Goal: Information Seeking & Learning: Learn about a topic

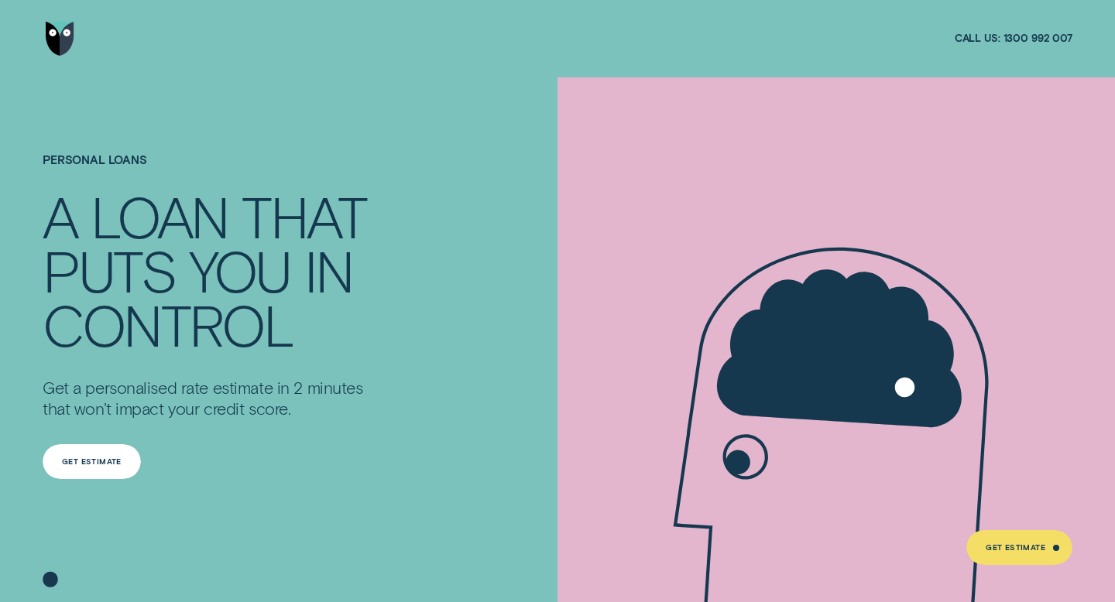
click at [99, 460] on div "Get Estimate" at bounding box center [92, 461] width 60 height 7
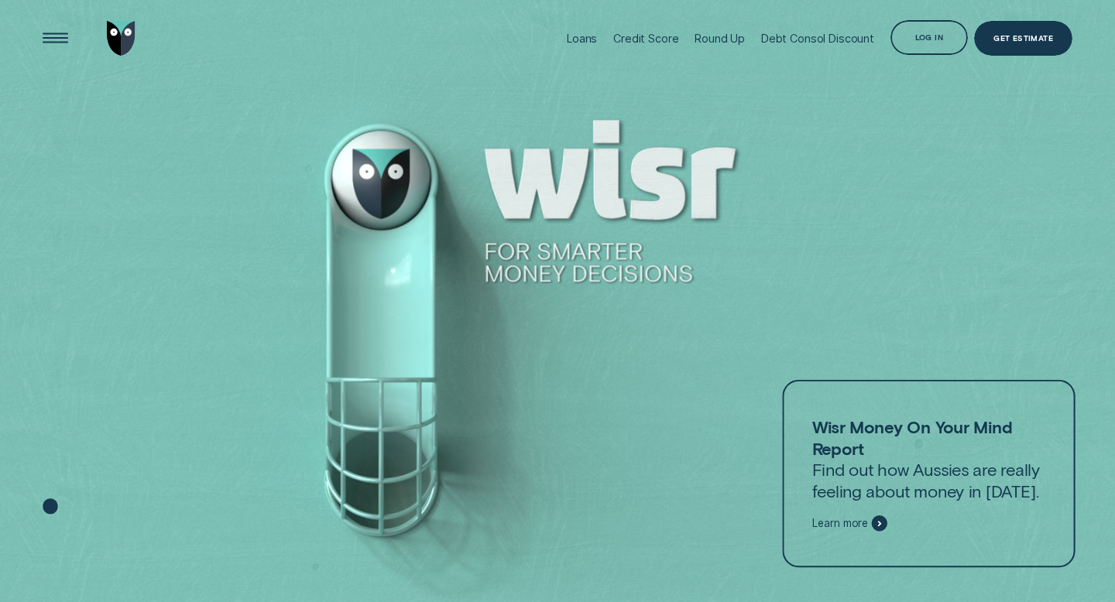
click at [928, 33] on div "Log in" at bounding box center [929, 37] width 77 height 35
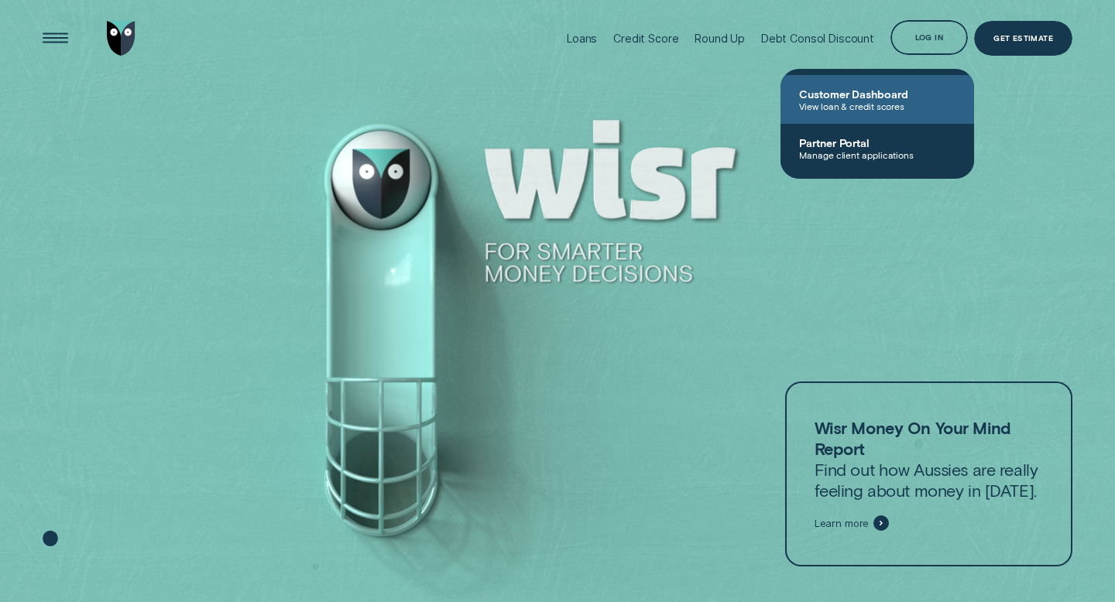
click at [880, 82] on link "Customer Dashboard View loan & credit scores" at bounding box center [878, 99] width 194 height 49
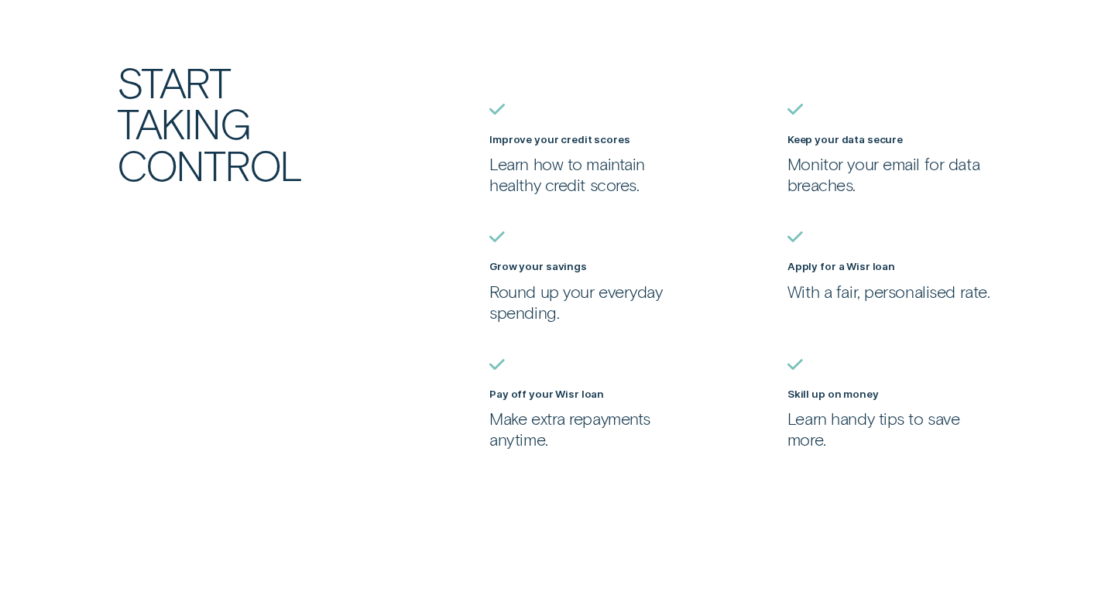
scroll to position [658, 0]
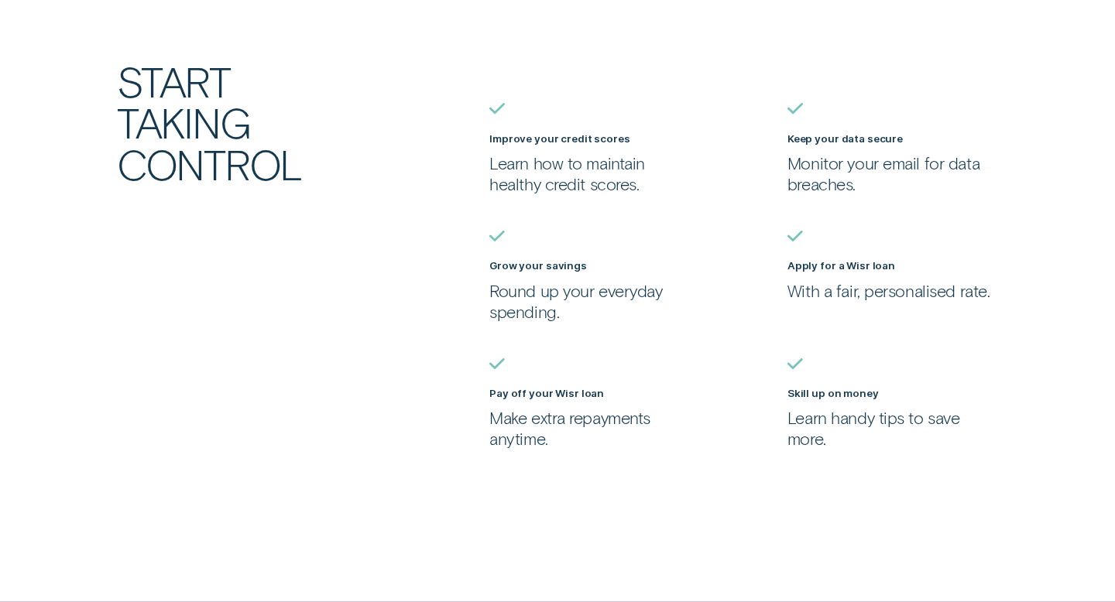
click at [537, 396] on label "Pay off your Wisr loan" at bounding box center [546, 393] width 115 height 12
click at [540, 430] on p "Make extra repayments anytime." at bounding box center [594, 428] width 211 height 42
click at [534, 448] on p "Make extra repayments anytime." at bounding box center [594, 428] width 211 height 42
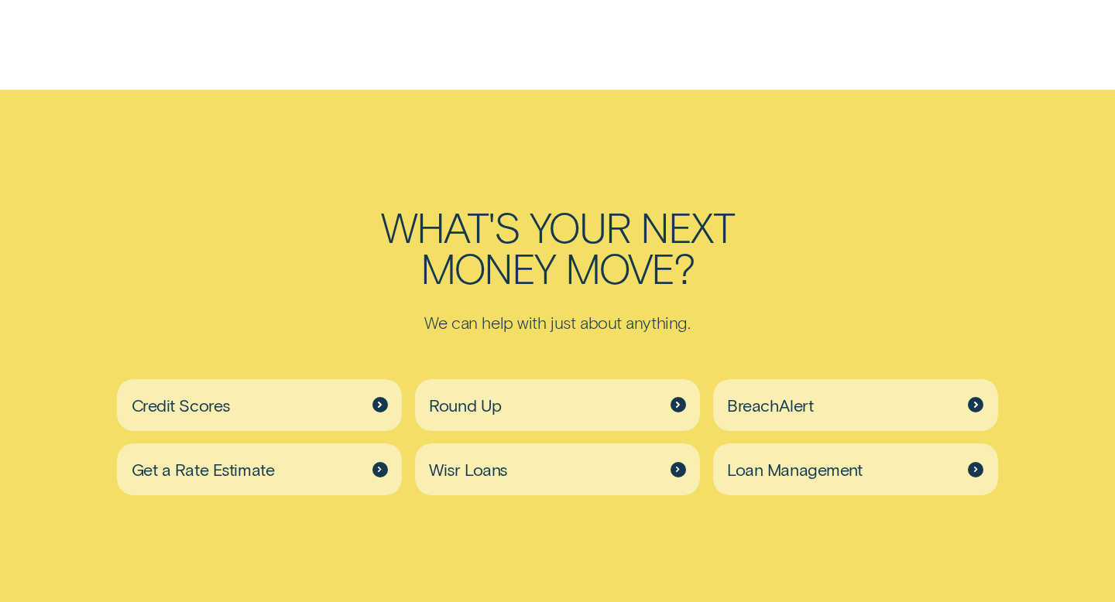
scroll to position [3753, 0]
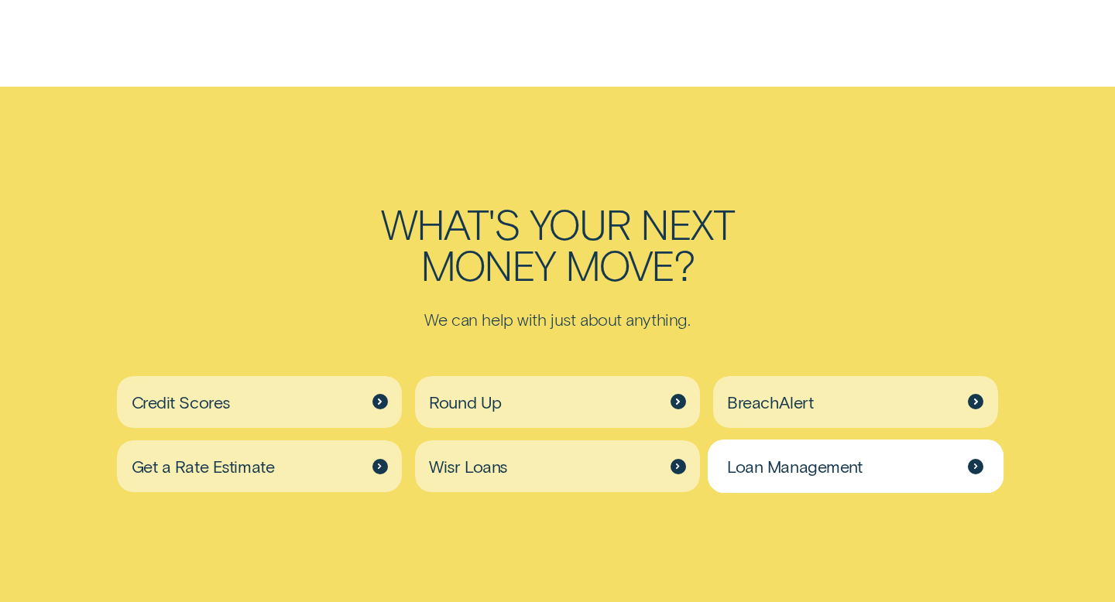
click at [822, 472] on span "Loan Management" at bounding box center [795, 466] width 136 height 21
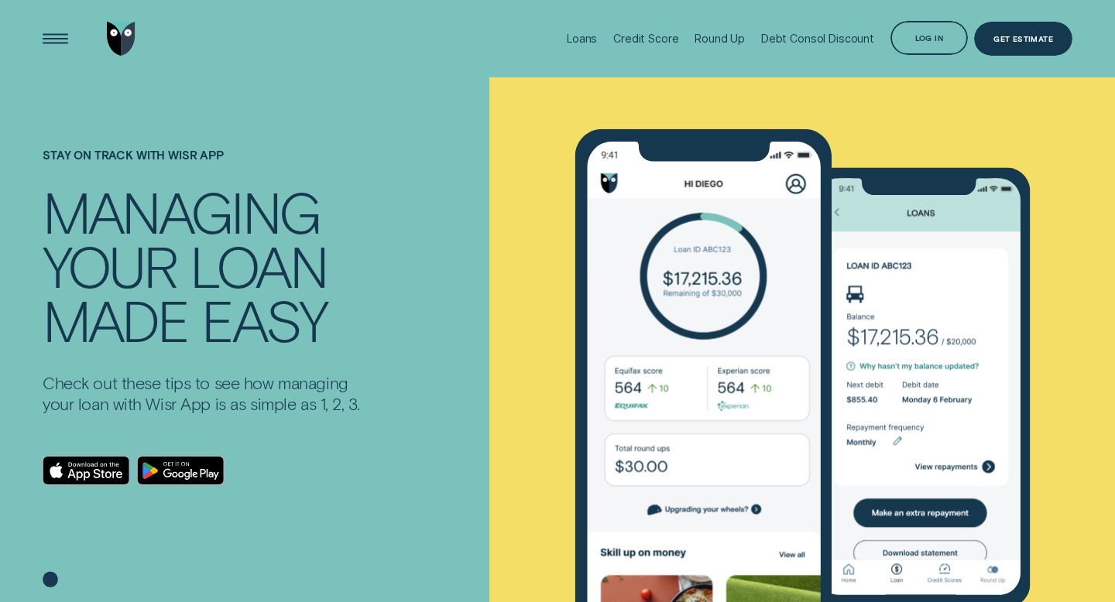
scroll to position [2, 0]
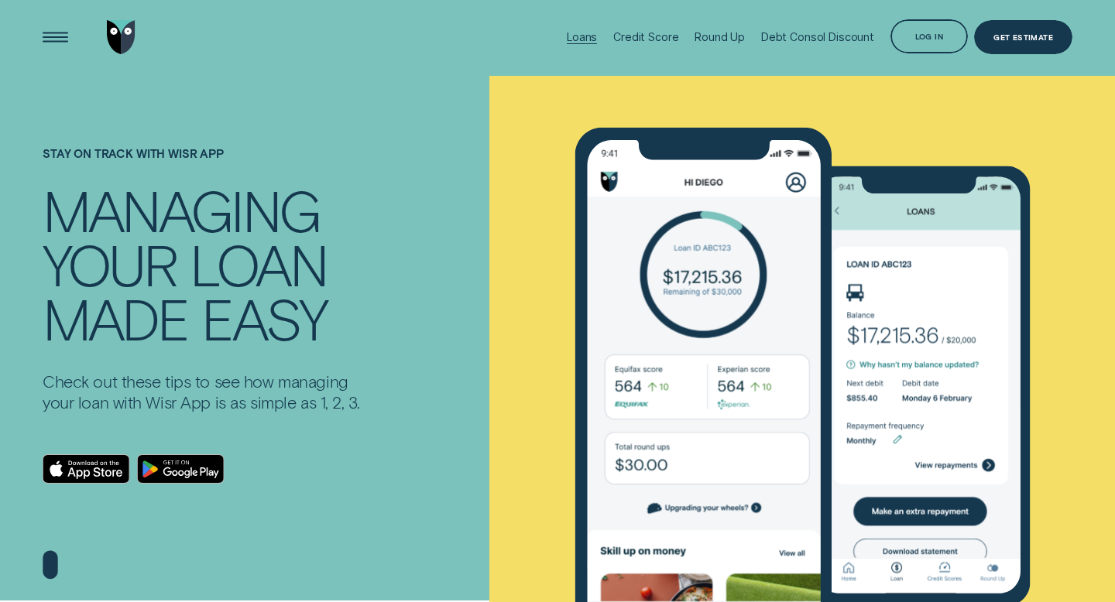
click at [592, 36] on div "Loans" at bounding box center [582, 36] width 30 height 13
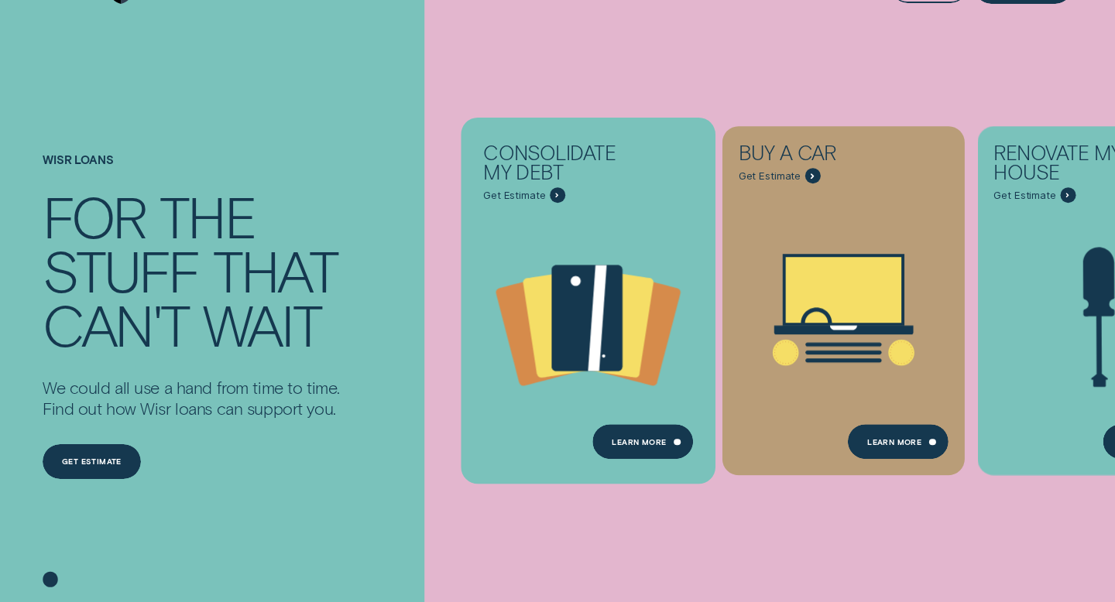
scroll to position [51, 0]
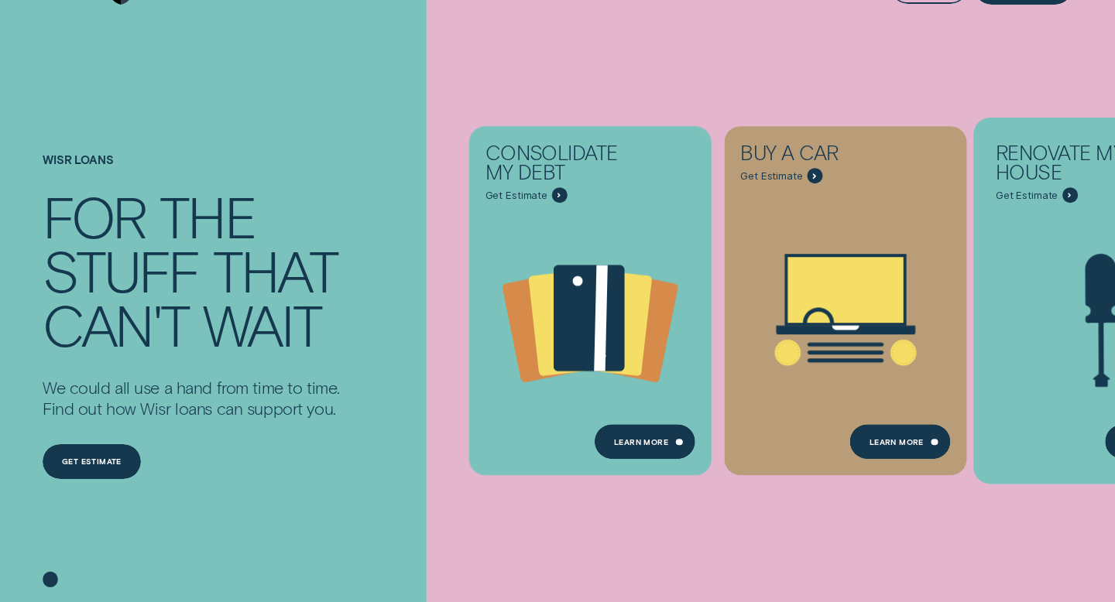
click at [1069, 194] on icon "Renovate My House - Learn more" at bounding box center [1070, 195] width 3 height 5
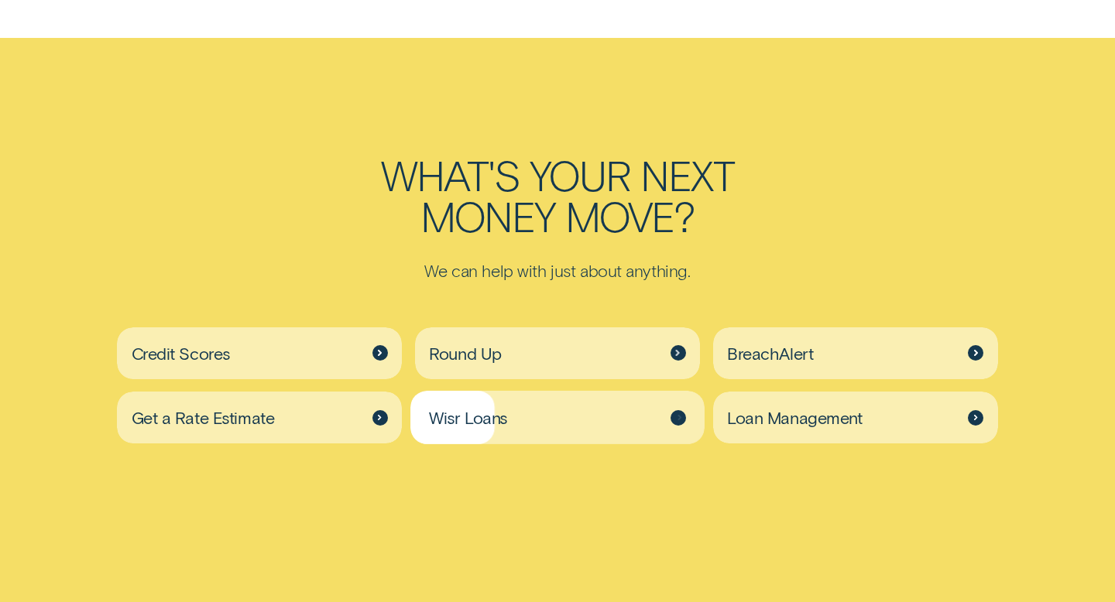
scroll to position [3802, 0]
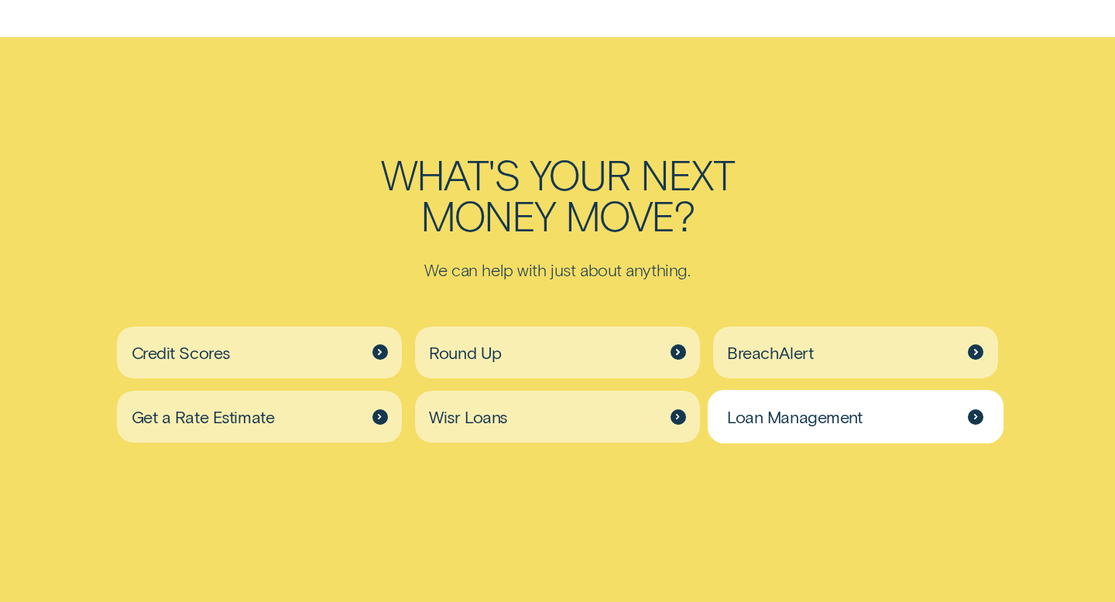
click at [792, 422] on span "Loan Management" at bounding box center [795, 417] width 136 height 21
